Goal: Obtain resource: Obtain resource

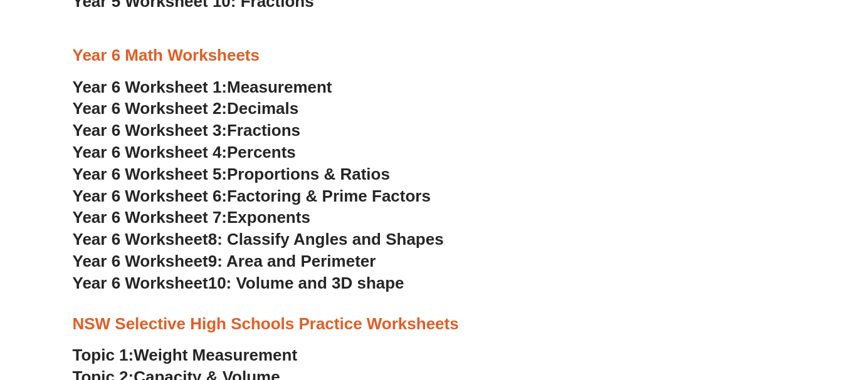
scroll to position [2550, 0]
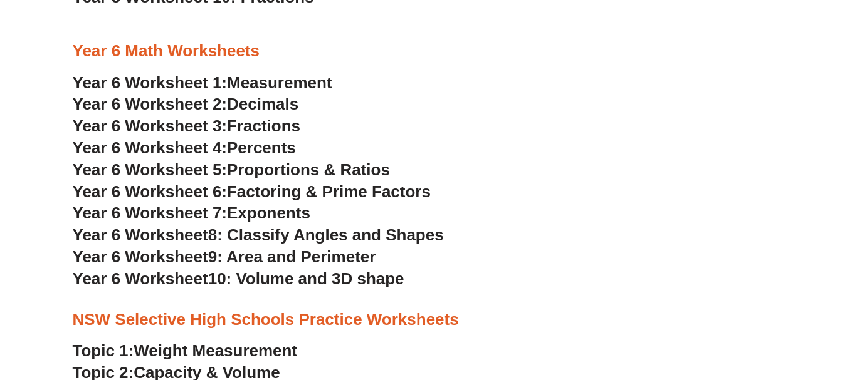
click at [286, 241] on span "8: Classify Angles and Shapes" at bounding box center [326, 235] width 236 height 19
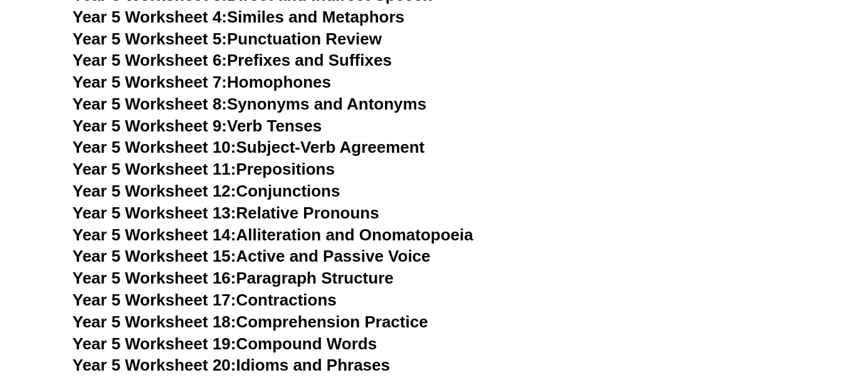
scroll to position [6312, 0]
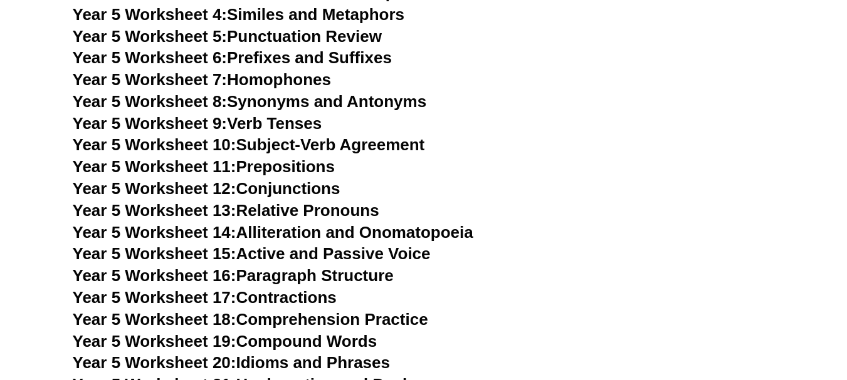
click at [387, 324] on link "Year 5 Worksheet 18: Comprehension Practice" at bounding box center [250, 319] width 355 height 19
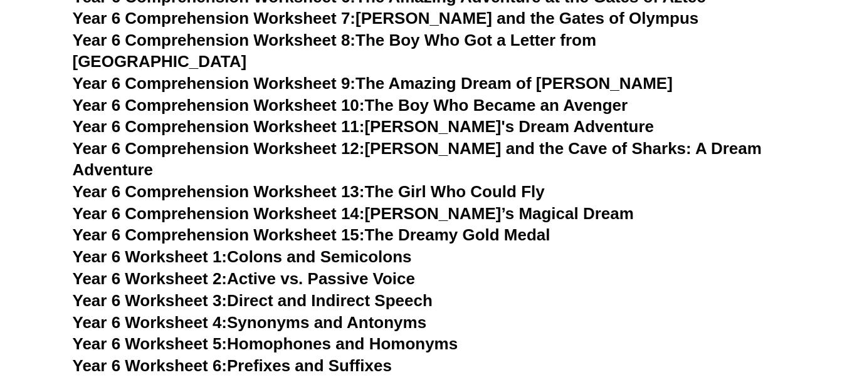
scroll to position [7014, 0]
